Goal: Find specific page/section: Find specific page/section

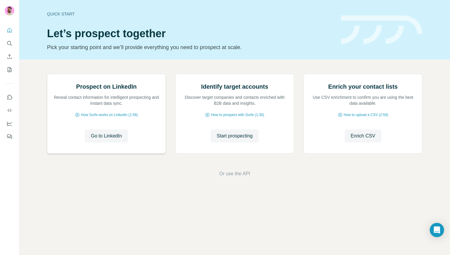
scroll to position [2, 0]
click at [9, 42] on icon "Search" at bounding box center [10, 44] width 6 height 6
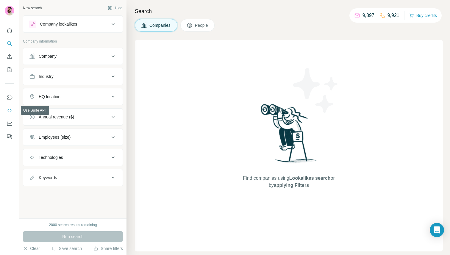
click at [10, 111] on icon "Use Surfe API" at bounding box center [10, 111] width 6 height 6
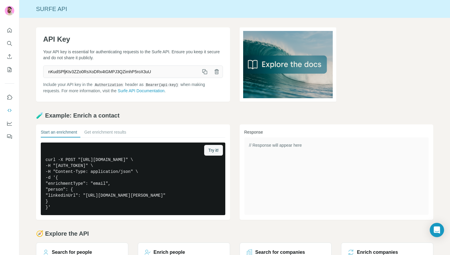
scroll to position [57, 0]
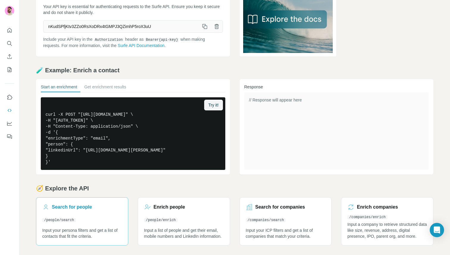
click at [62, 224] on link "Search for people /people/search Input your persona filters and get a list of c…" at bounding box center [82, 221] width 92 height 48
